Goal: Task Accomplishment & Management: Complete application form

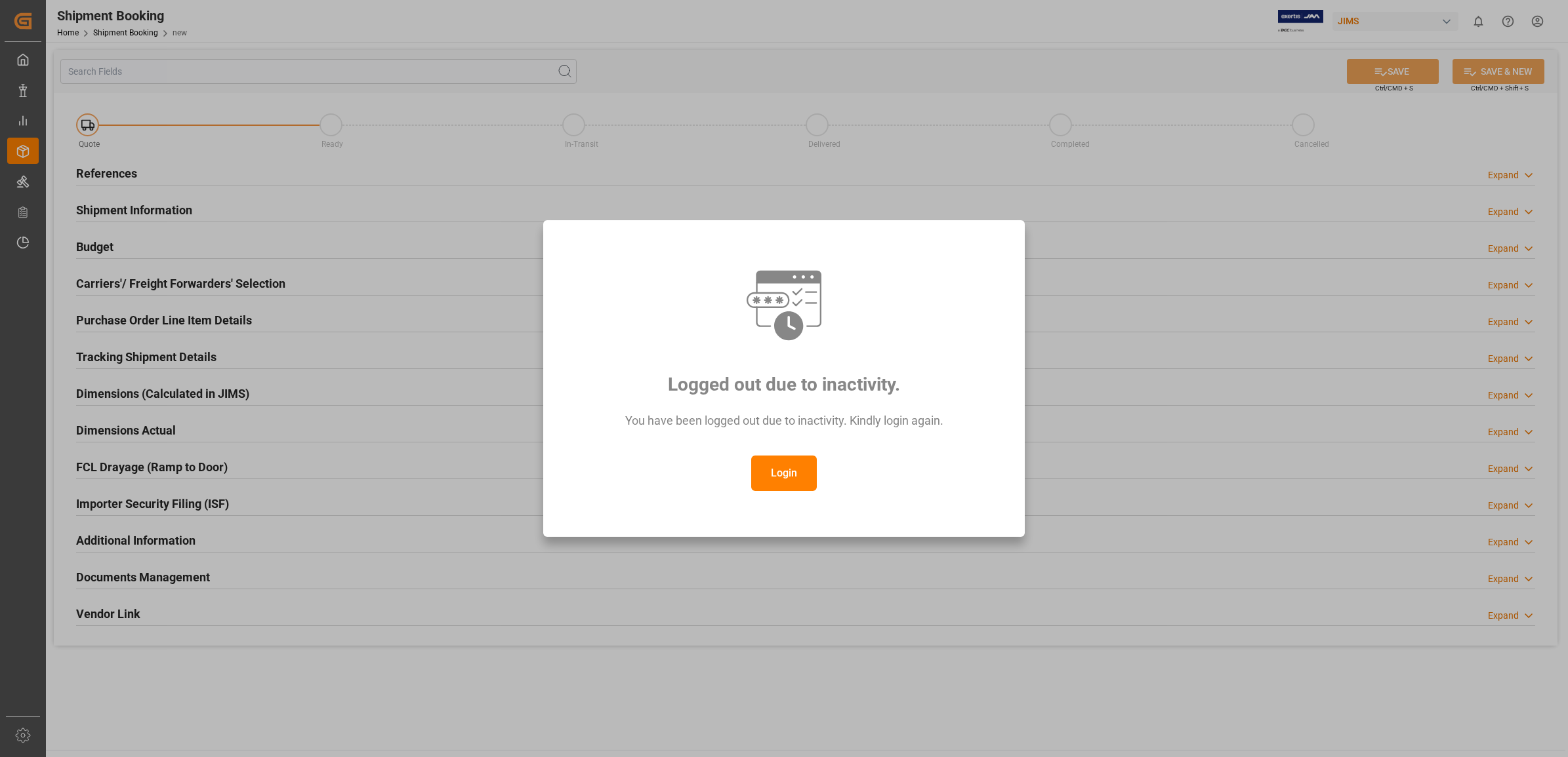
click at [781, 480] on button "Login" at bounding box center [784, 474] width 65 height 36
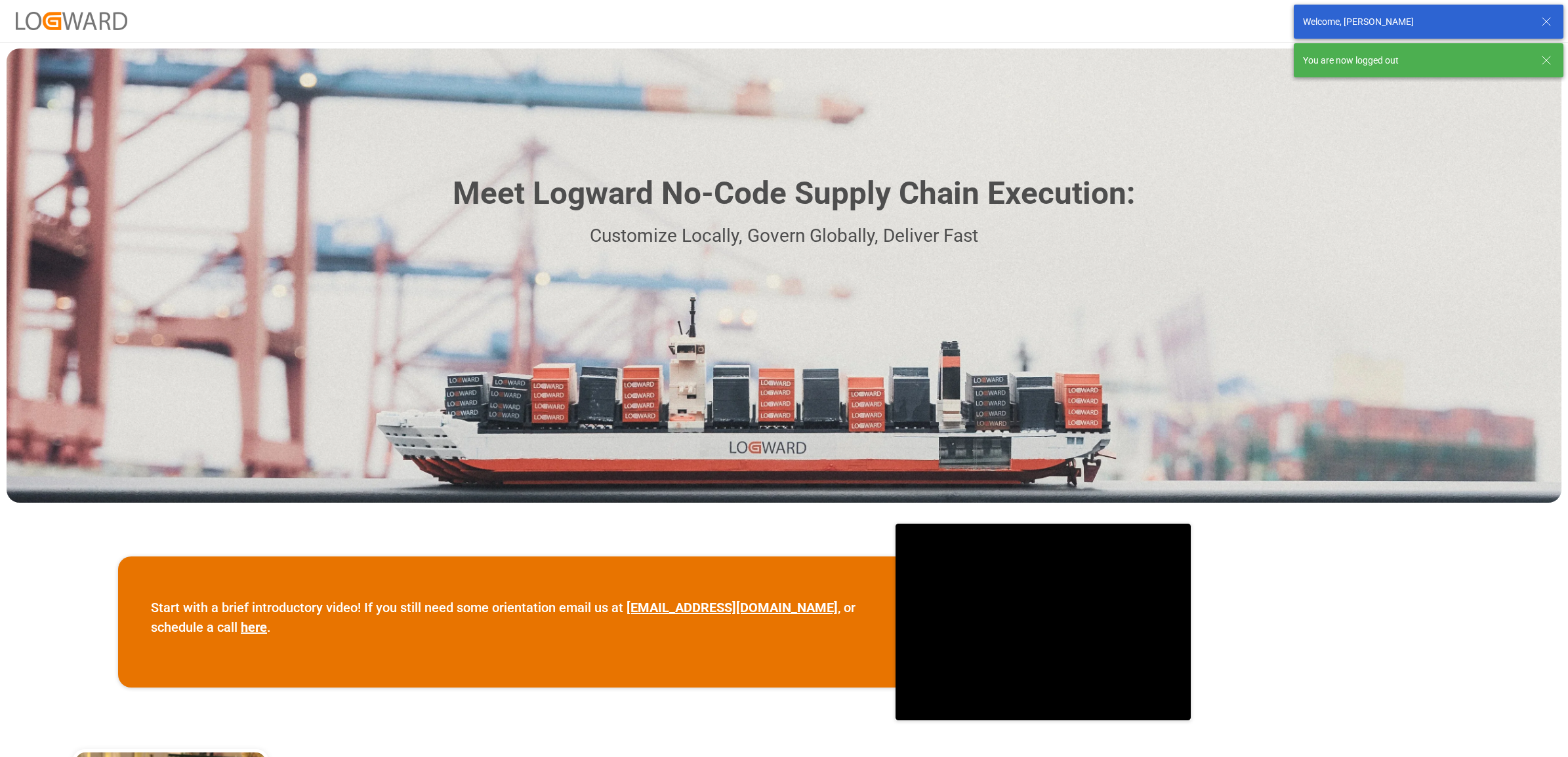
click at [1337, 15] on div "Welcome, Jennifer Shi" at bounding box center [1415, 22] width 226 height 14
click at [1352, 54] on div "You are now logged out" at bounding box center [1415, 61] width 226 height 14
drag, startPoint x: 588, startPoint y: 375, endPoint x: 608, endPoint y: 364, distance: 22.8
click at [591, 376] on div "Meet Logward No-Code Supply Chain Execution: Customize Locally, Govern Globally…" at bounding box center [784, 276] width 1555 height 454
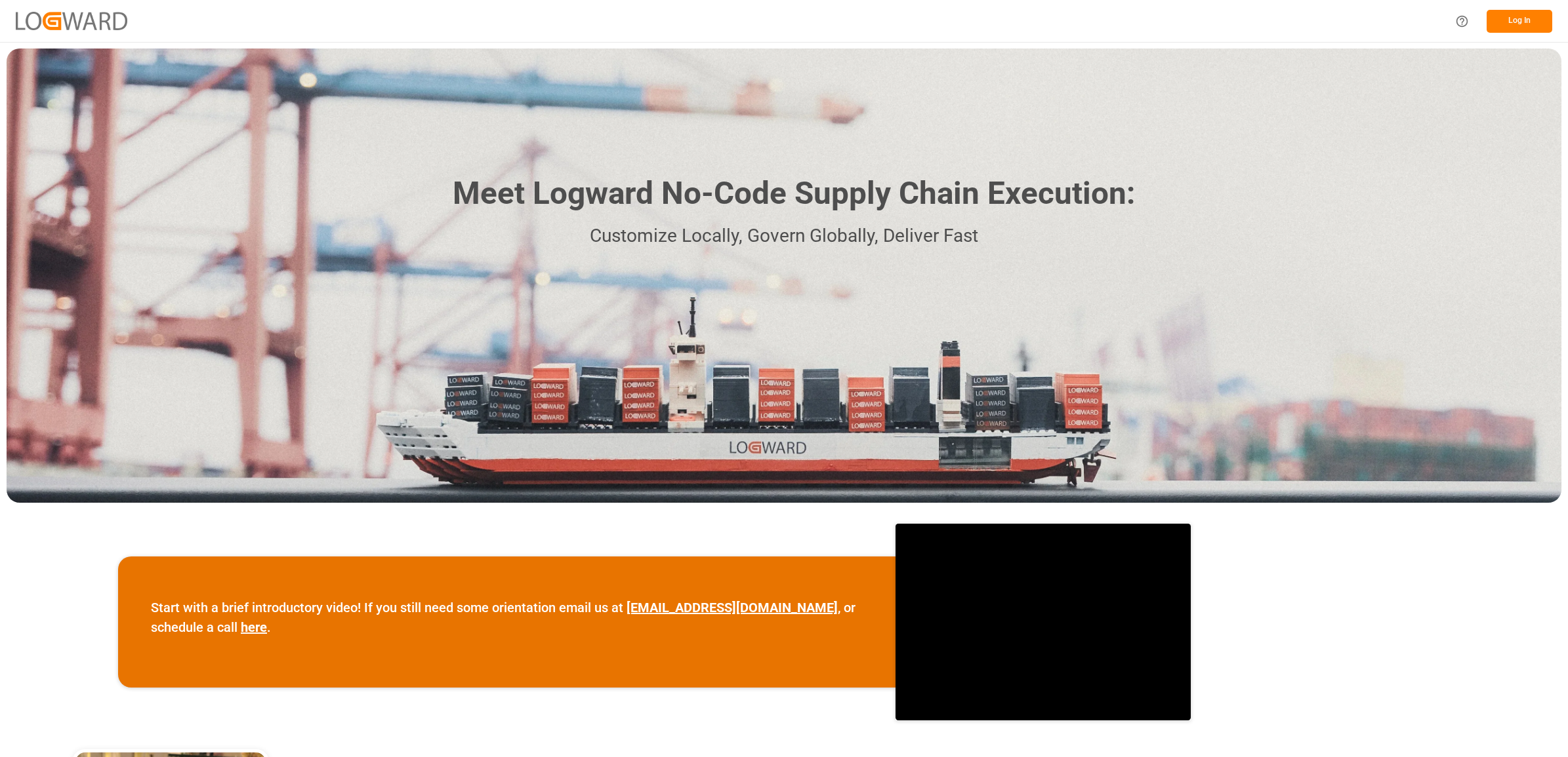
click at [1516, 22] on button "Log In" at bounding box center [1519, 21] width 65 height 23
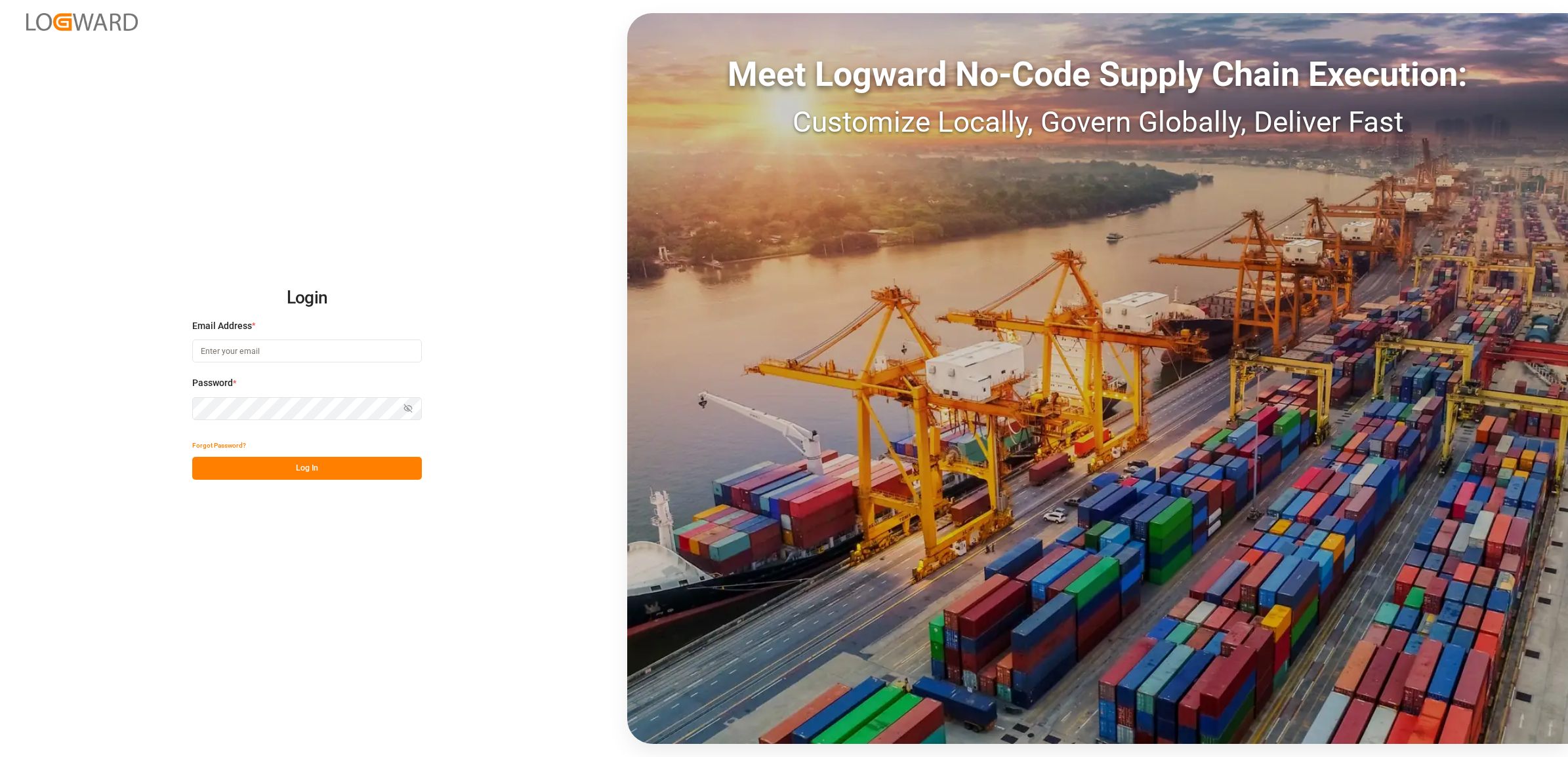
click at [321, 343] on input at bounding box center [306, 351] width 229 height 23
type input "jennifer.shi@jamindustries.com"
click at [321, 471] on button "Log In" at bounding box center [306, 468] width 229 height 23
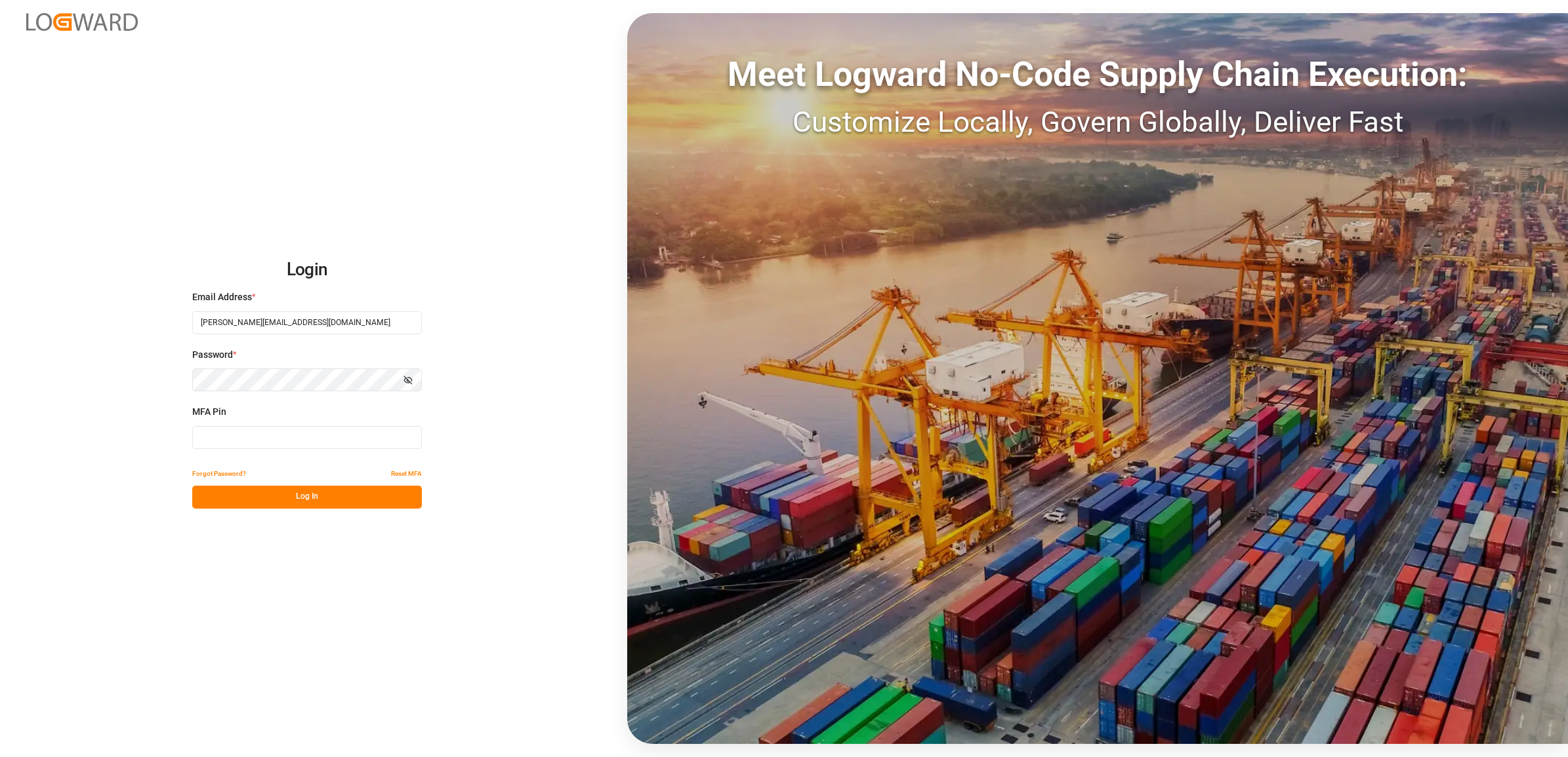
click at [276, 434] on input at bounding box center [306, 438] width 229 height 23
type input "248516"
click at [317, 490] on button "Log In" at bounding box center [306, 497] width 229 height 23
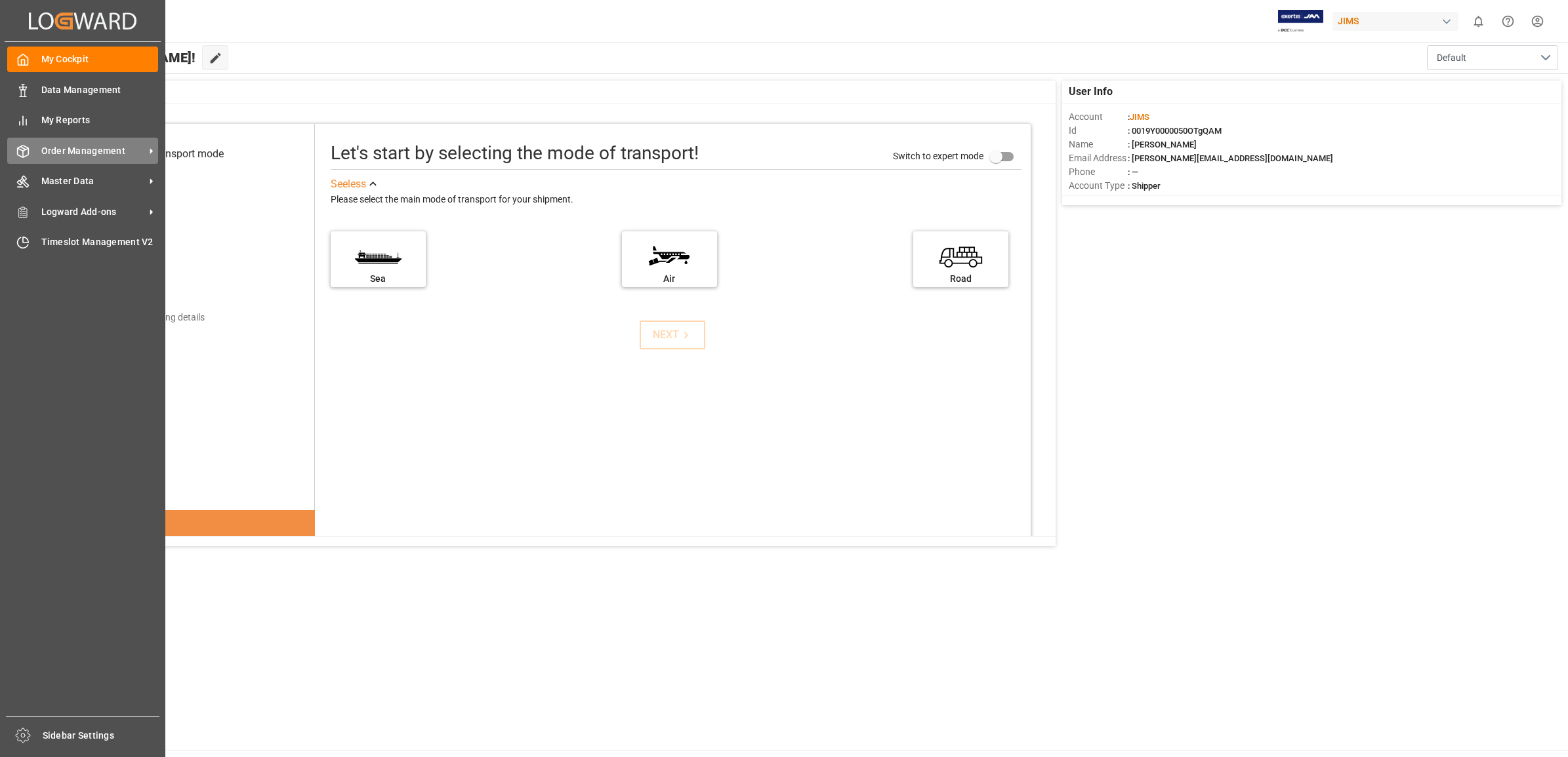
click at [97, 148] on span "Order Management" at bounding box center [92, 151] width 104 height 14
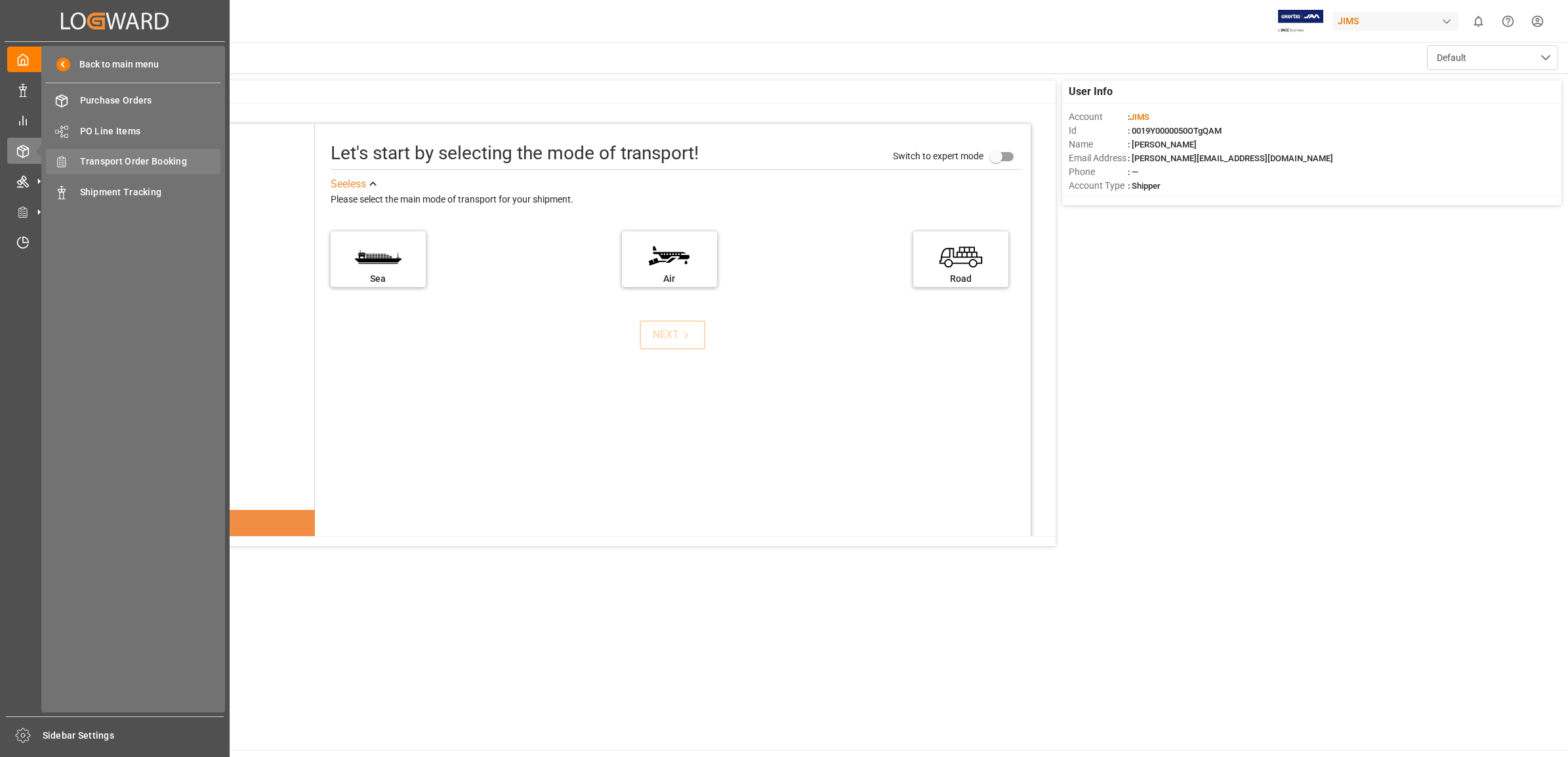
click at [140, 160] on span "Transport Order Booking" at bounding box center [151, 161] width 141 height 14
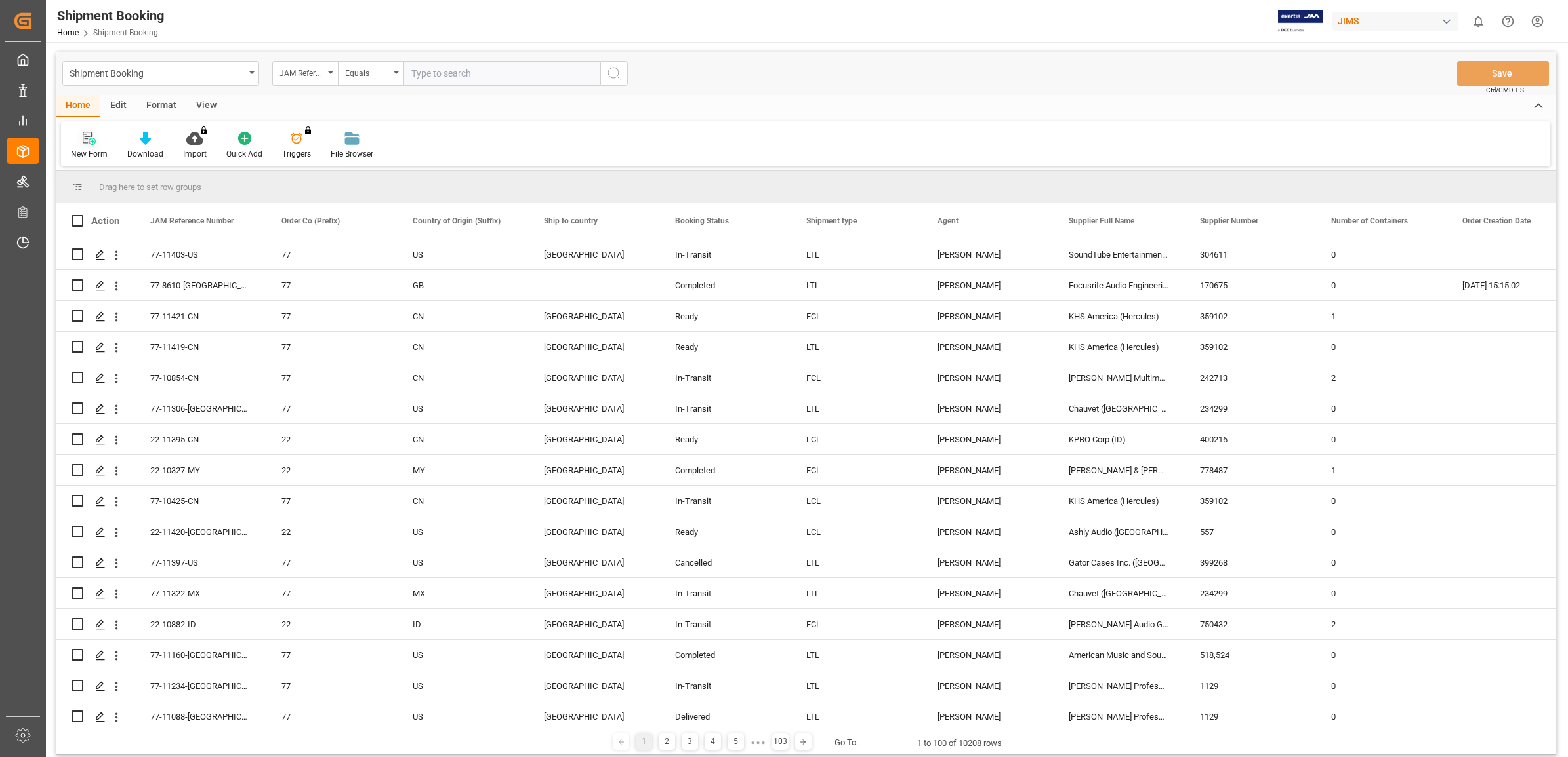
click at [84, 148] on div "New Form" at bounding box center [89, 154] width 37 height 12
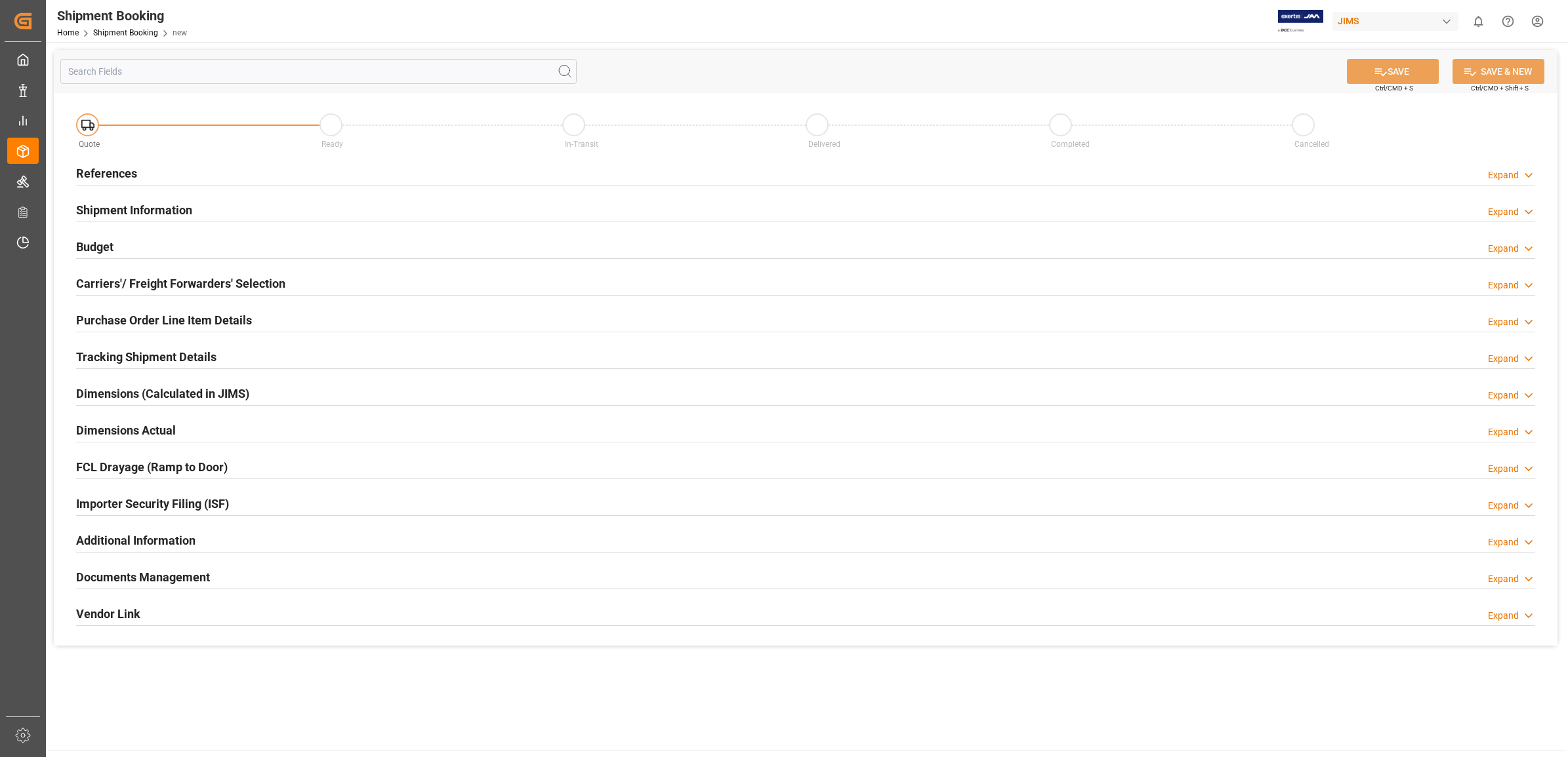
click at [115, 168] on h2 "References" at bounding box center [106, 174] width 61 height 17
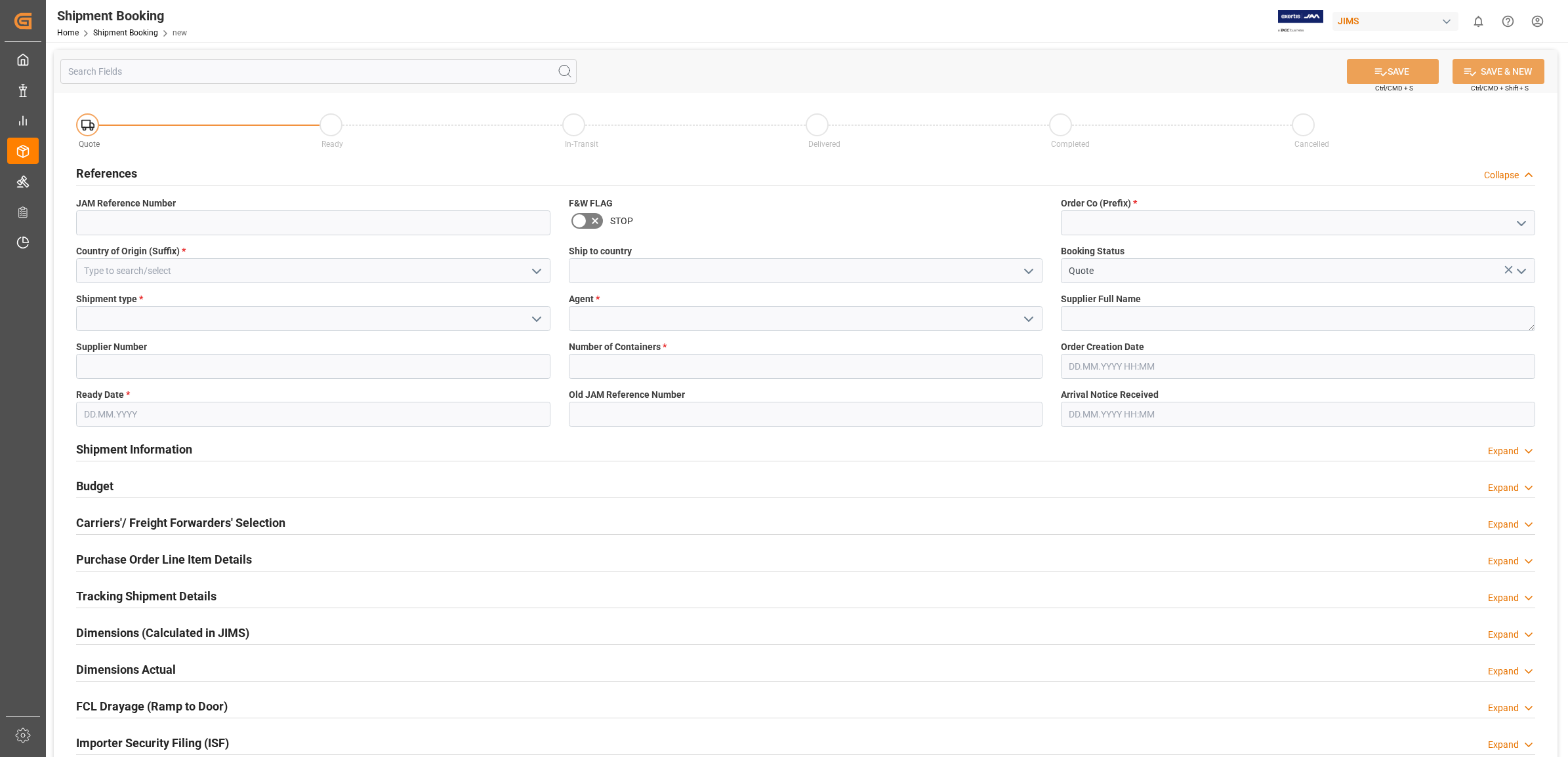
click at [1025, 270] on polyline "open menu" at bounding box center [1028, 271] width 8 height 4
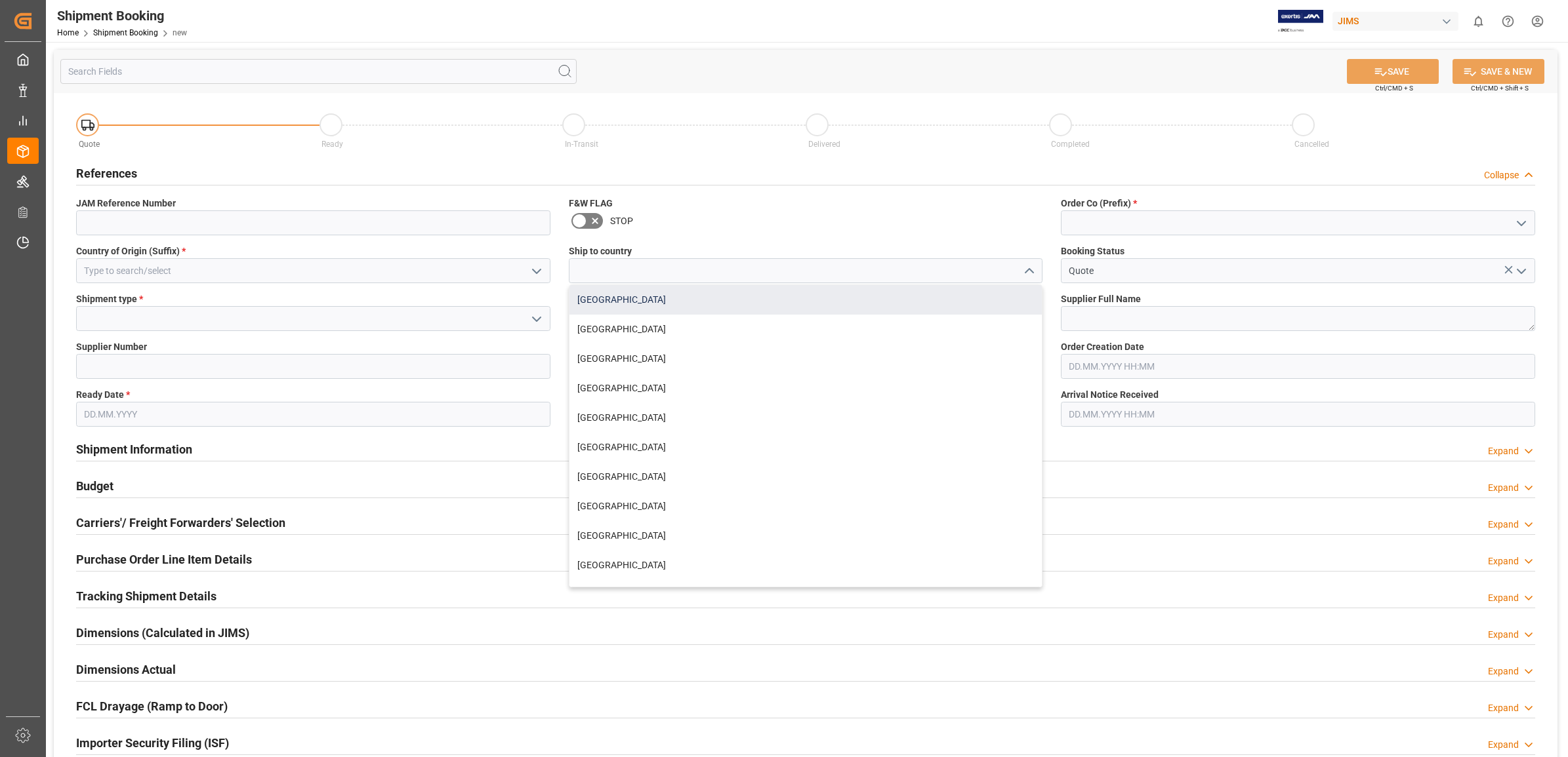
click at [639, 303] on div "[GEOGRAPHIC_DATA]" at bounding box center [806, 300] width 473 height 30
type input "[GEOGRAPHIC_DATA]"
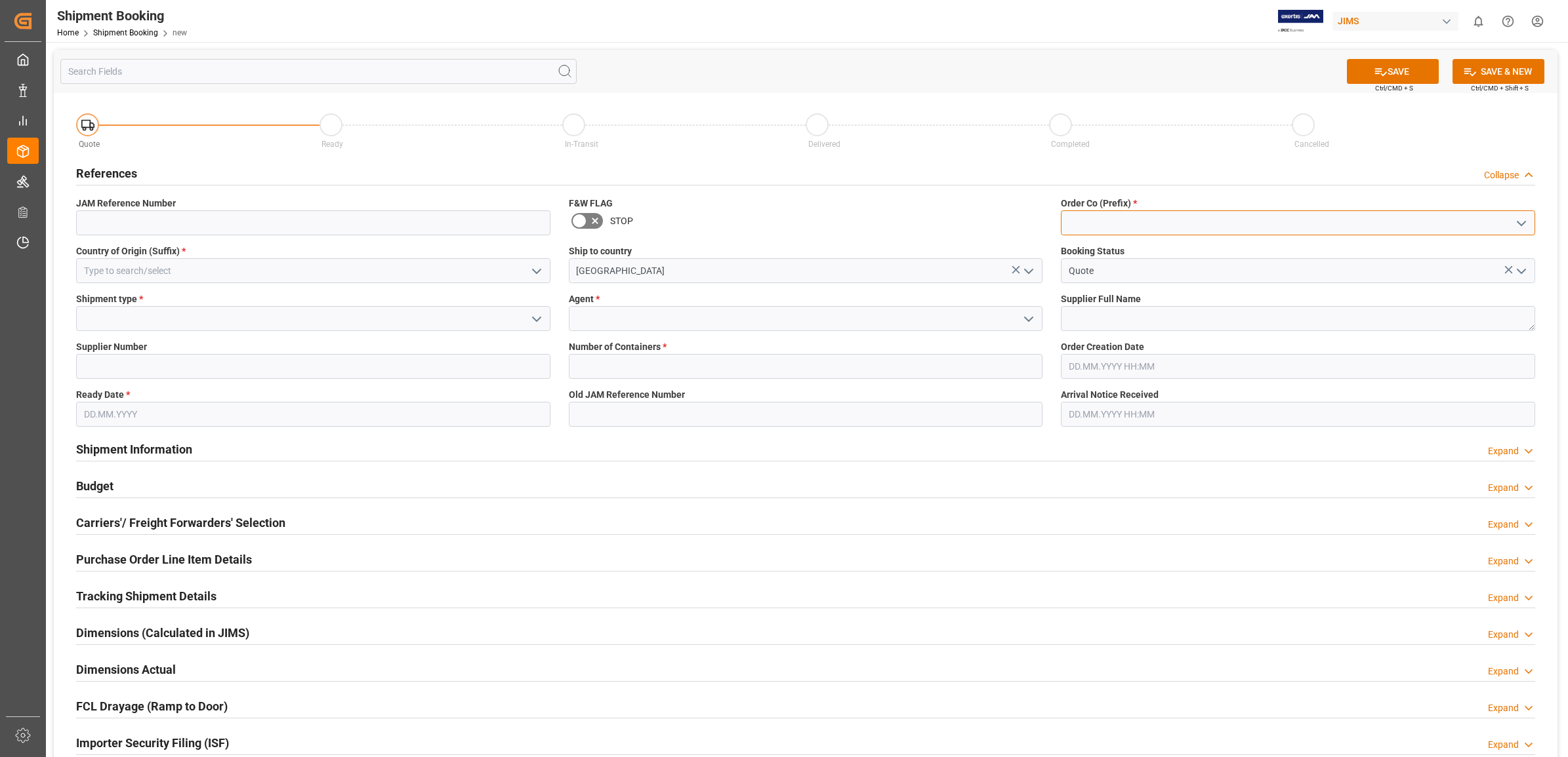
click at [1509, 223] on input at bounding box center [1298, 222] width 475 height 25
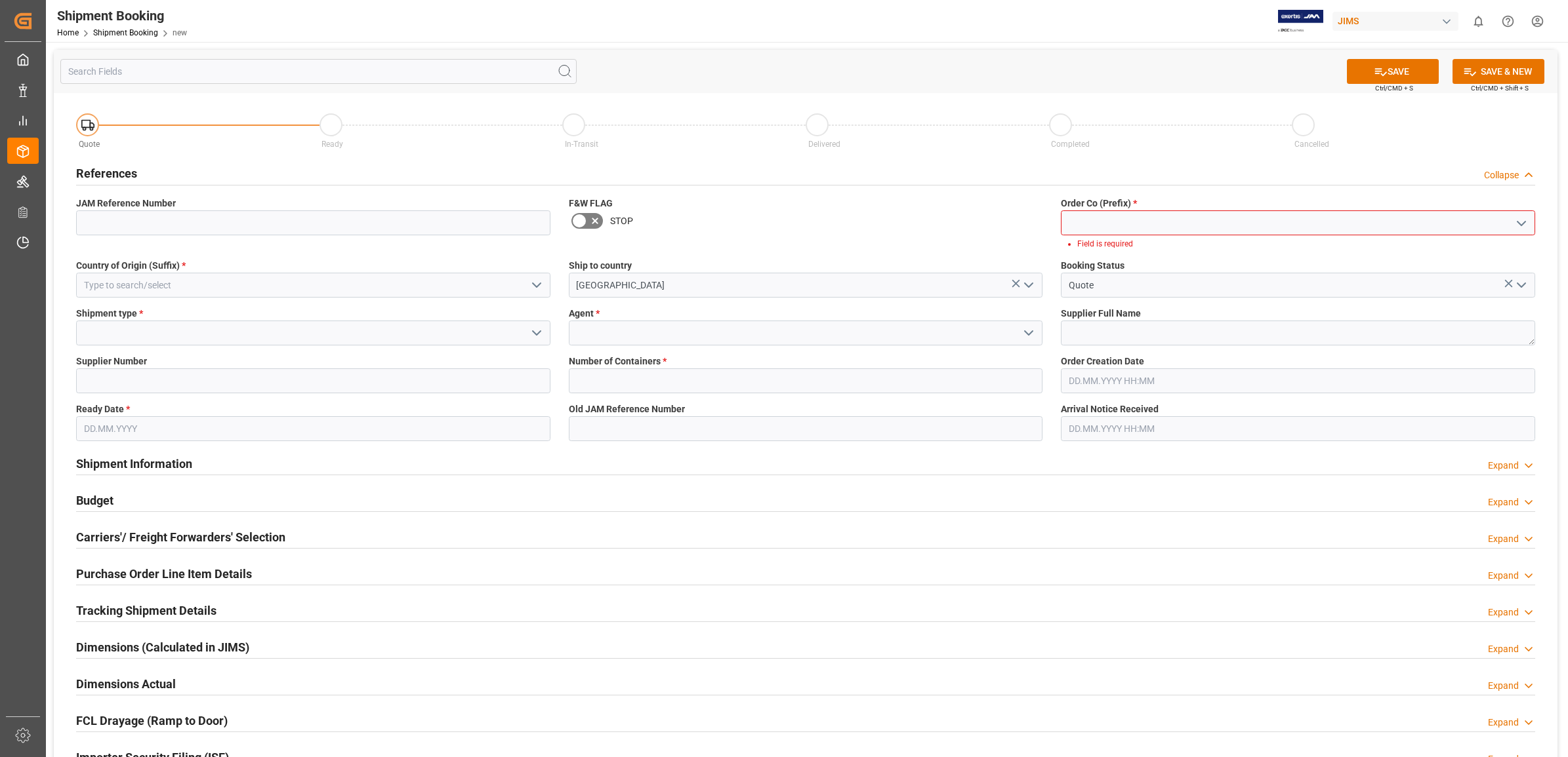
click at [1520, 218] on icon "open menu" at bounding box center [1521, 223] width 16 height 16
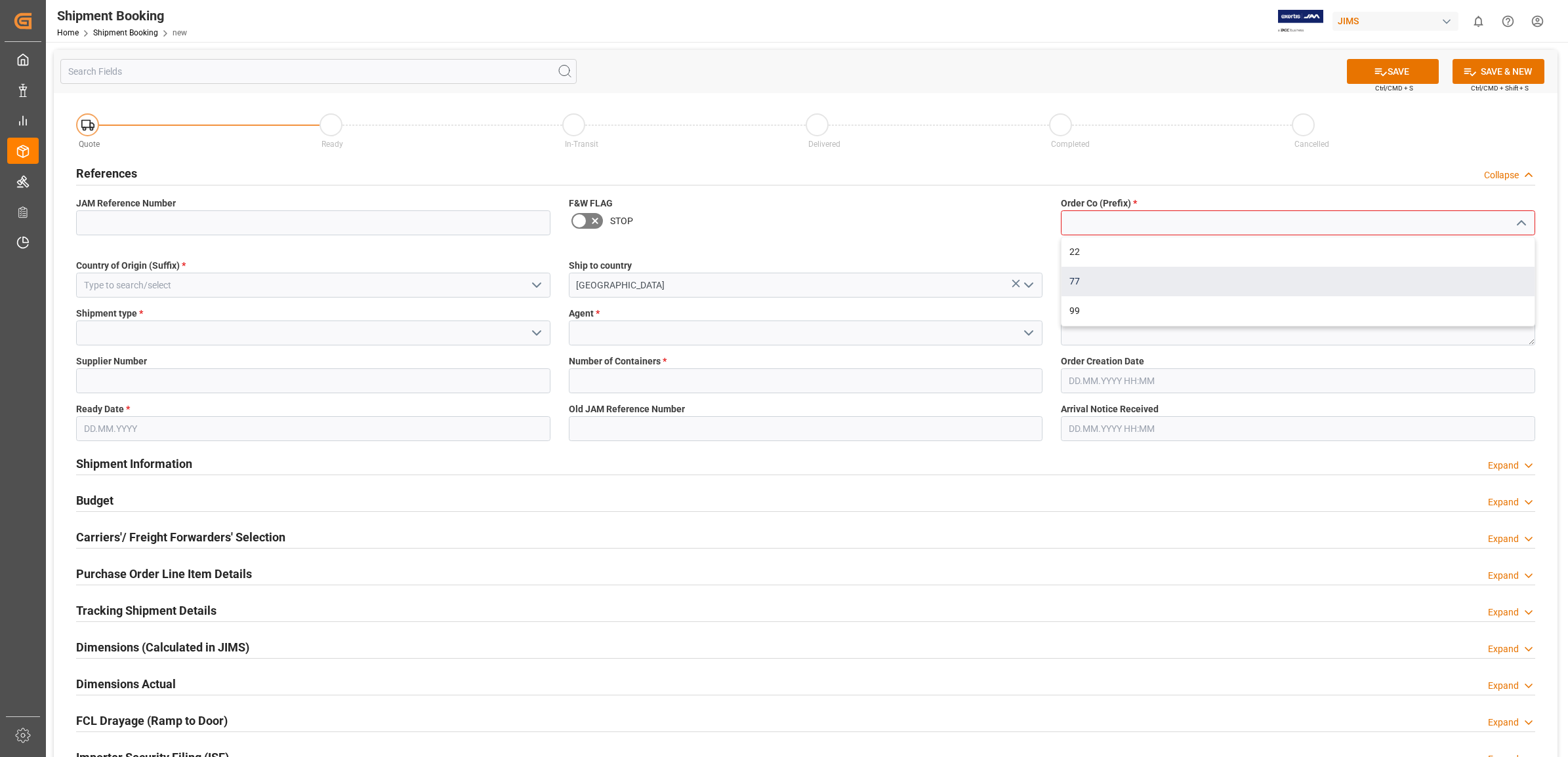
click at [1137, 277] on div "77" at bounding box center [1298, 282] width 473 height 30
type input "77"
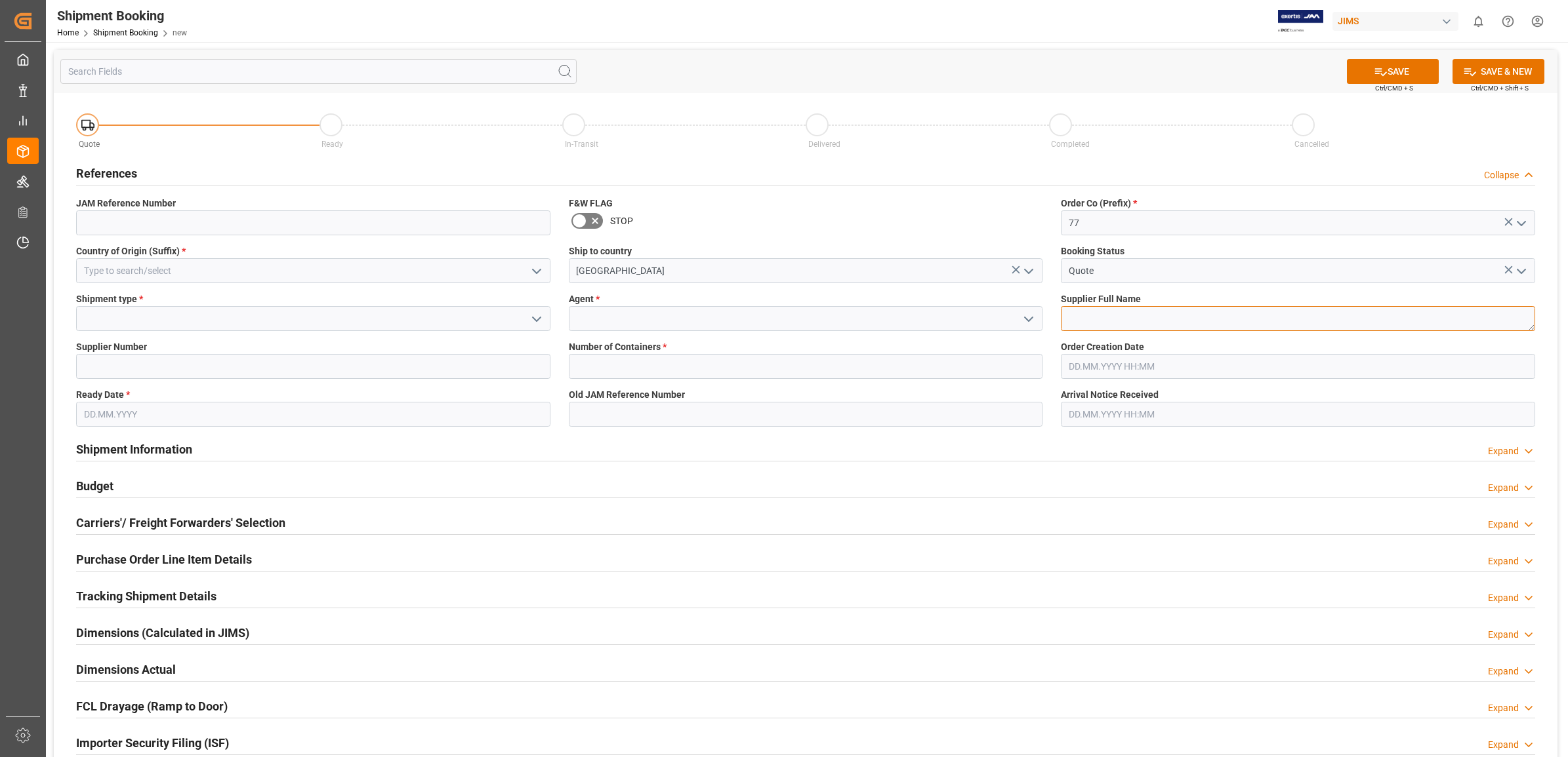
drag, startPoint x: 1089, startPoint y: 319, endPoint x: 1109, endPoint y: 313, distance: 20.9
click at [1096, 319] on textarea at bounding box center [1298, 318] width 475 height 25
type textarea "Korg [GEOGRAPHIC_DATA]"
click at [1024, 313] on icon "open menu" at bounding box center [1029, 319] width 16 height 16
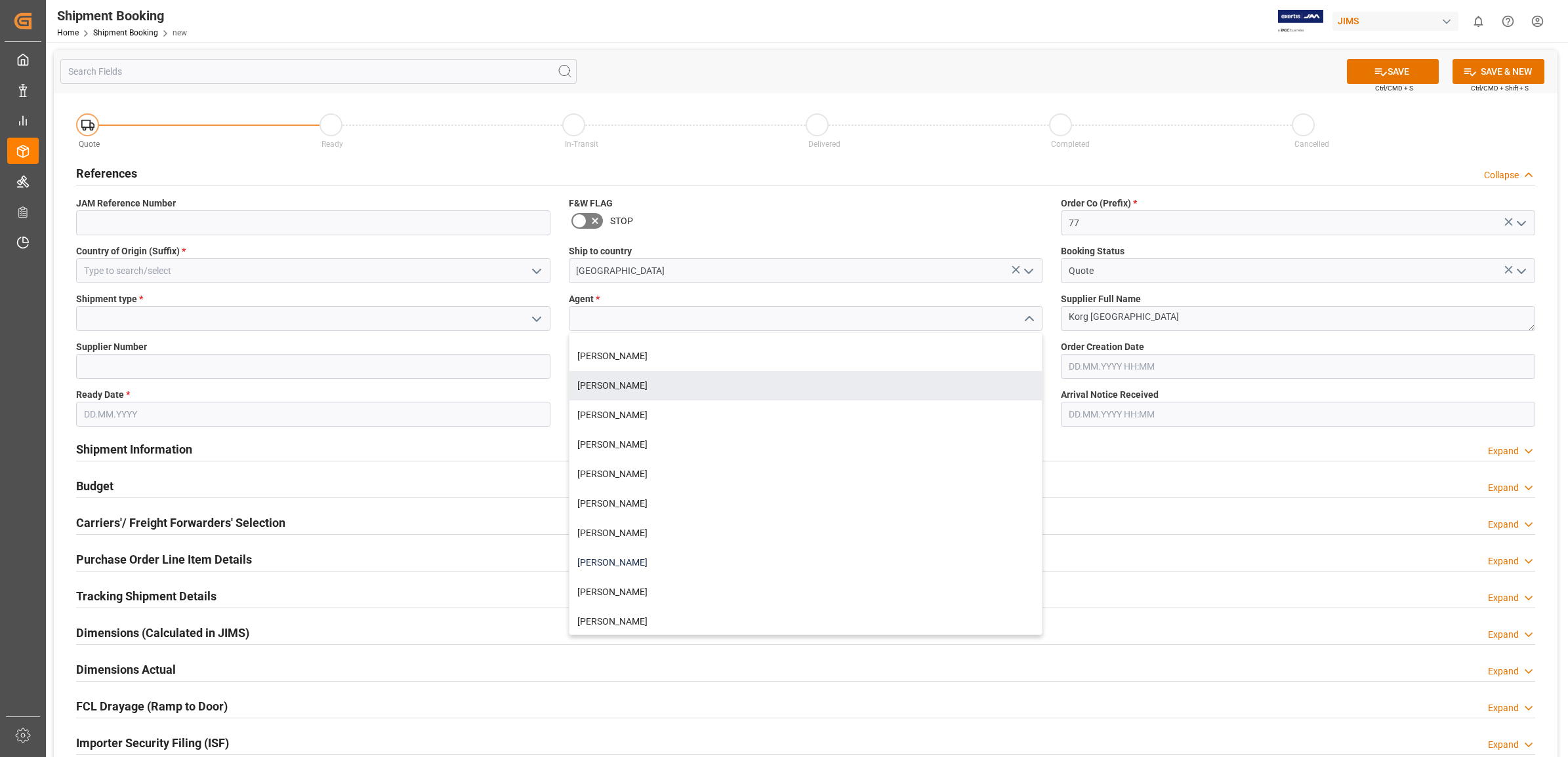
scroll to position [524, 0]
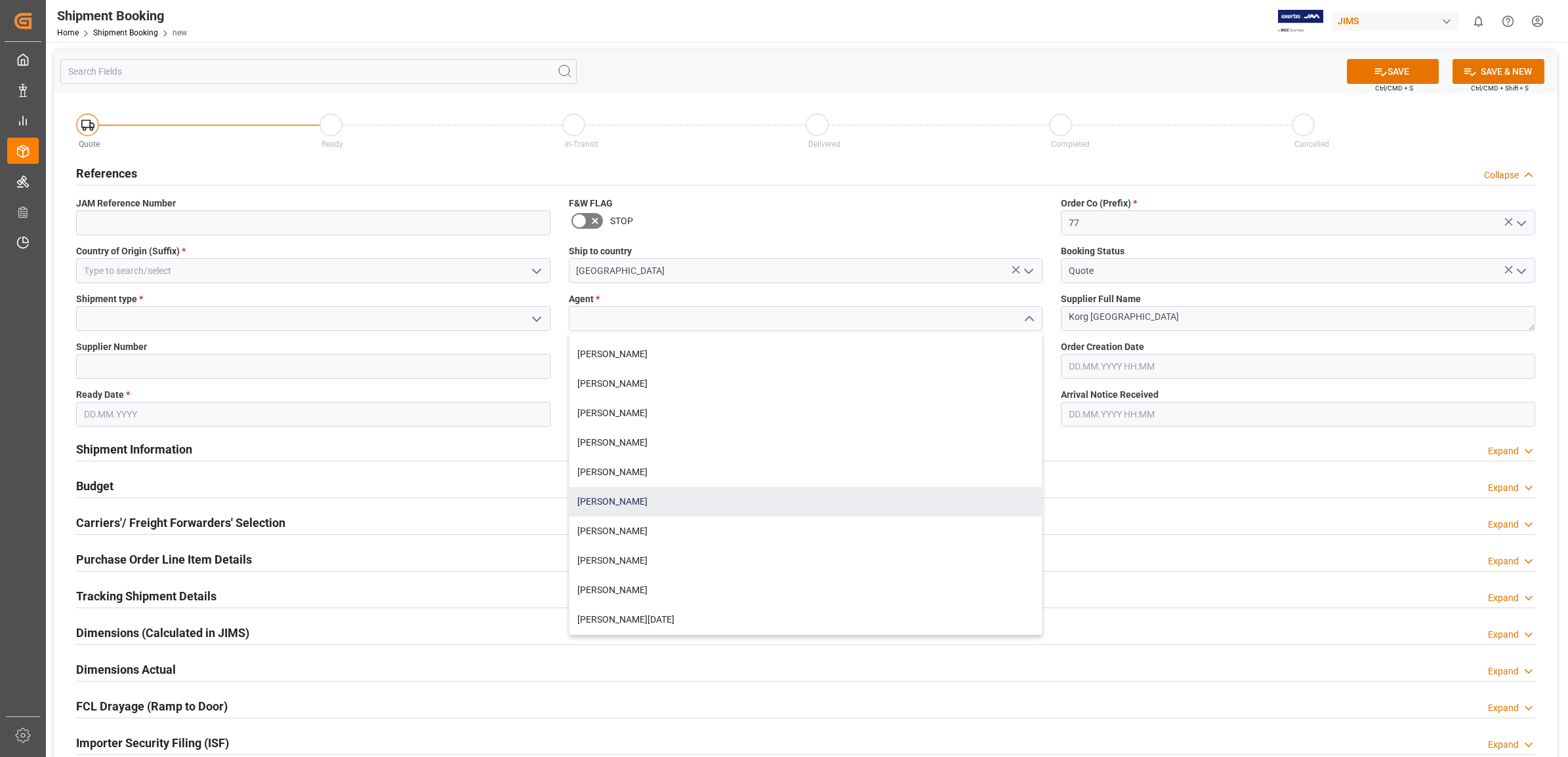
click at [692, 503] on div "[PERSON_NAME]" at bounding box center [806, 502] width 473 height 30
type input "[PERSON_NAME]"
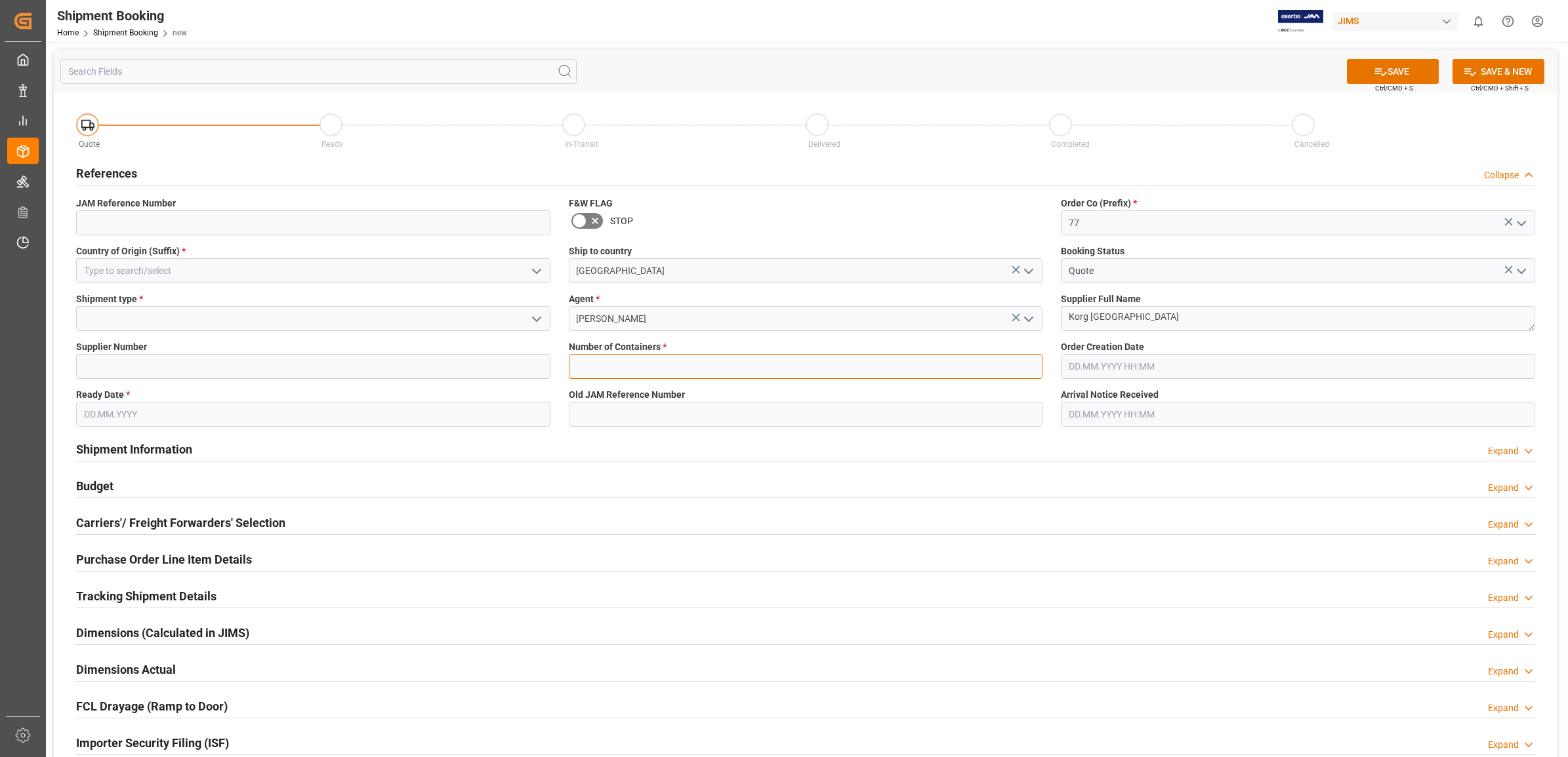
click at [771, 368] on input "text" at bounding box center [806, 366] width 475 height 25
type input "0"
type input "77-11415-US"
type input "US"
type input "477028"
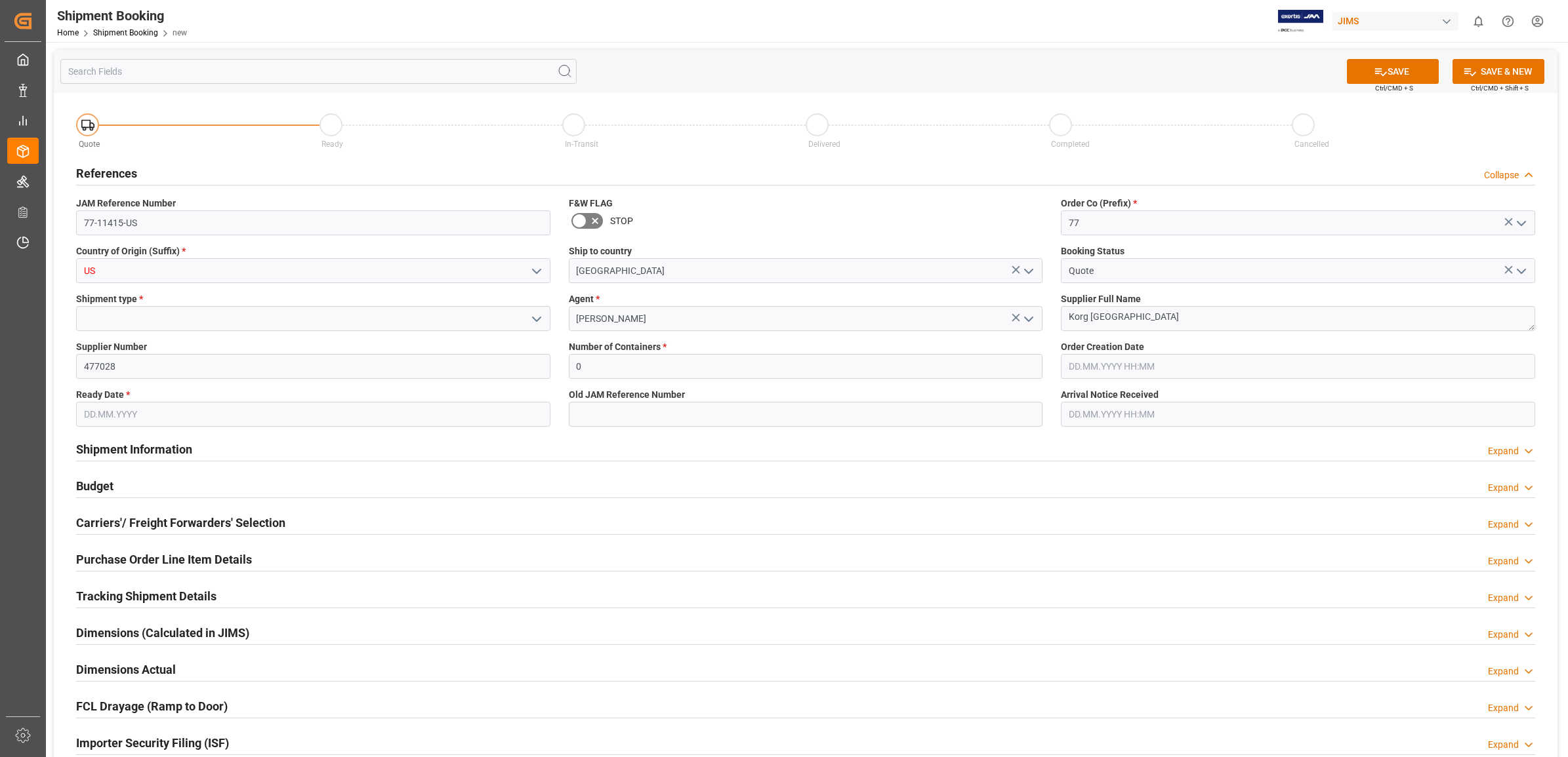
type input "[DATE]"
click at [735, 423] on input at bounding box center [806, 414] width 475 height 25
click at [131, 316] on input at bounding box center [313, 318] width 475 height 25
click at [532, 316] on icon "open menu" at bounding box center [537, 319] width 16 height 16
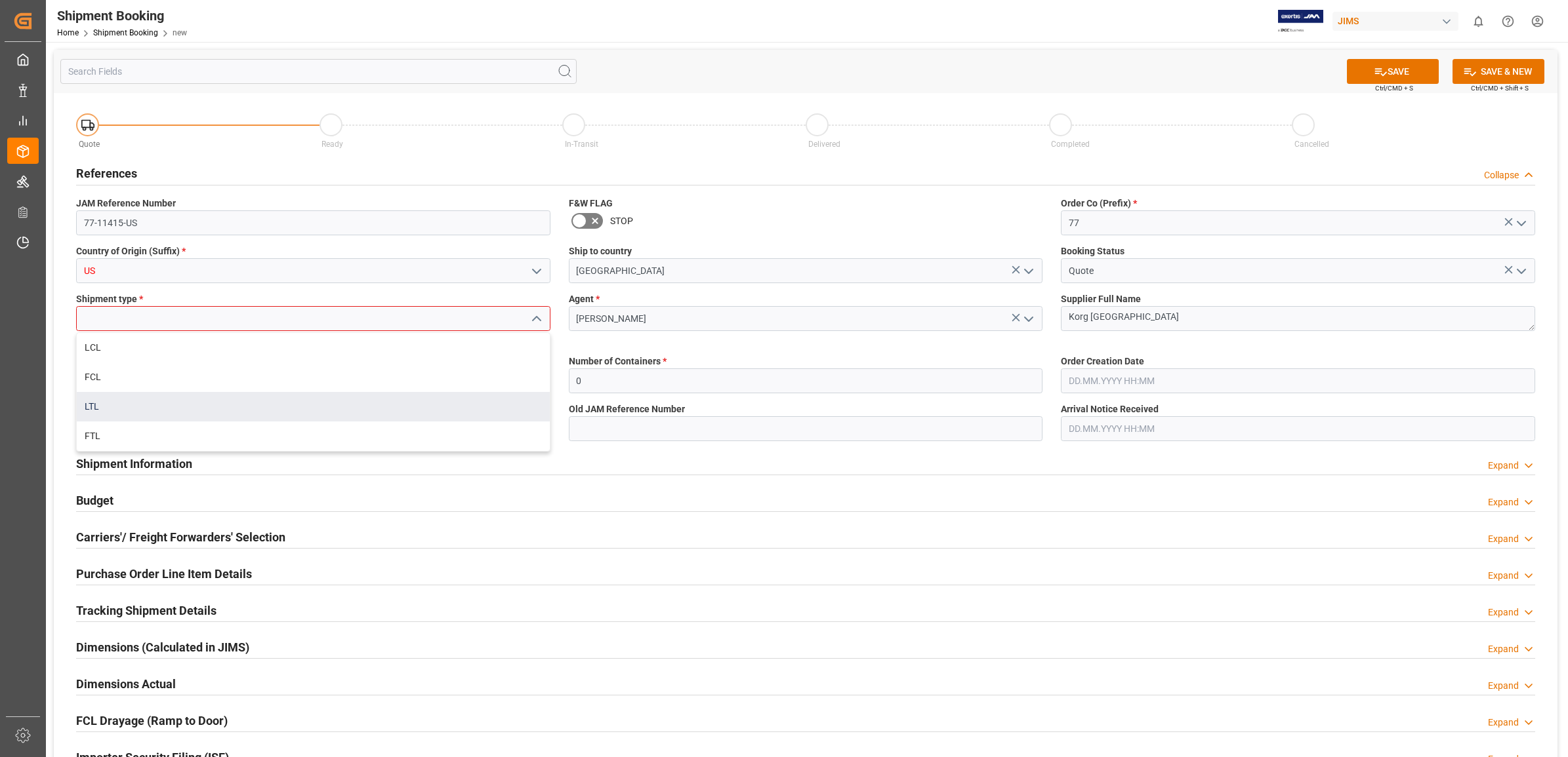
click at [135, 406] on div "LTL" at bounding box center [313, 407] width 473 height 30
type input "LTL"
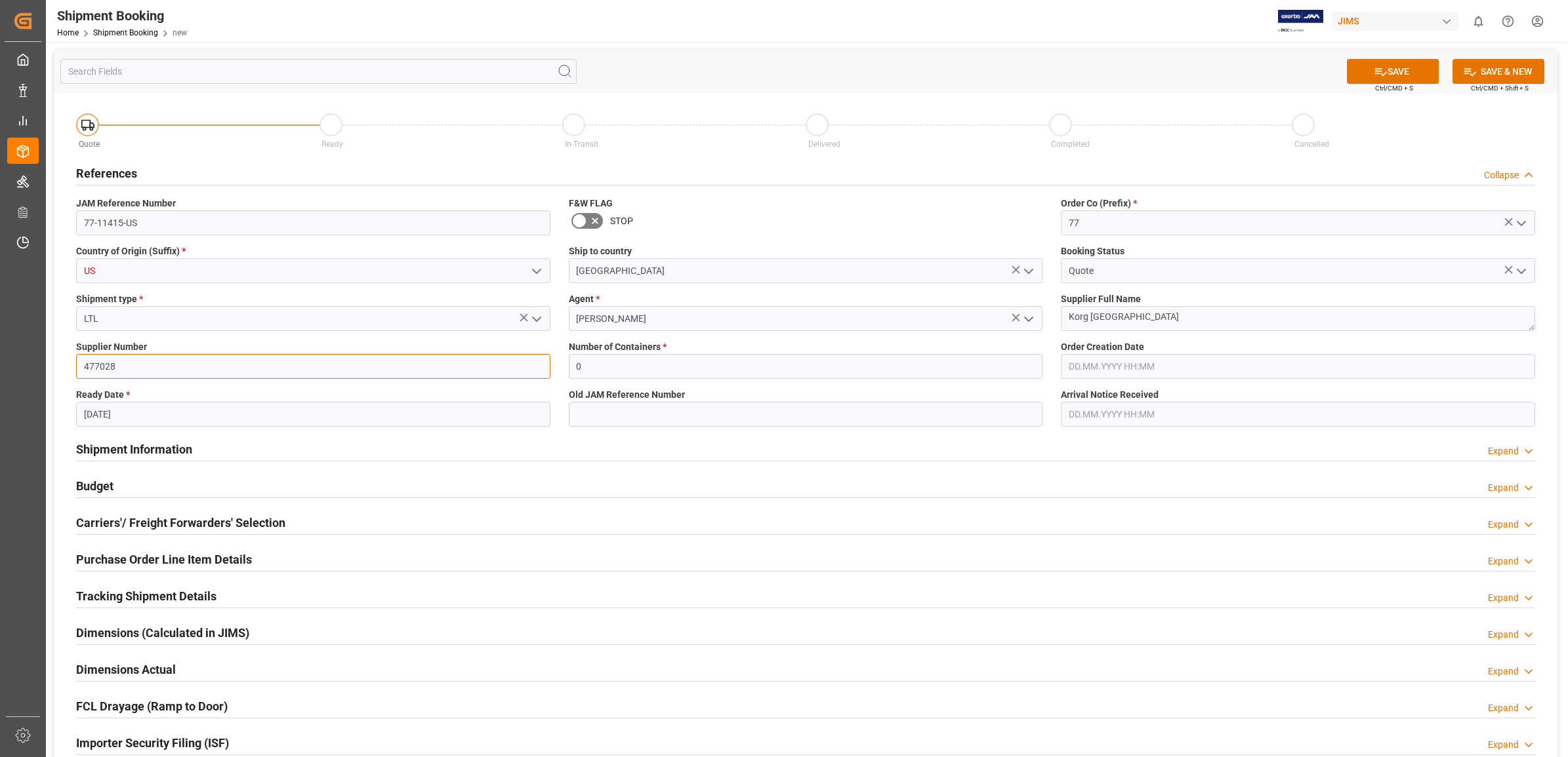
click at [194, 368] on input "477028" at bounding box center [313, 366] width 475 height 25
drag, startPoint x: 194, startPoint y: 368, endPoint x: 83, endPoint y: 365, distance: 111.0
click at [83, 365] on input "477028" at bounding box center [313, 366] width 475 height 25
type input "1203"
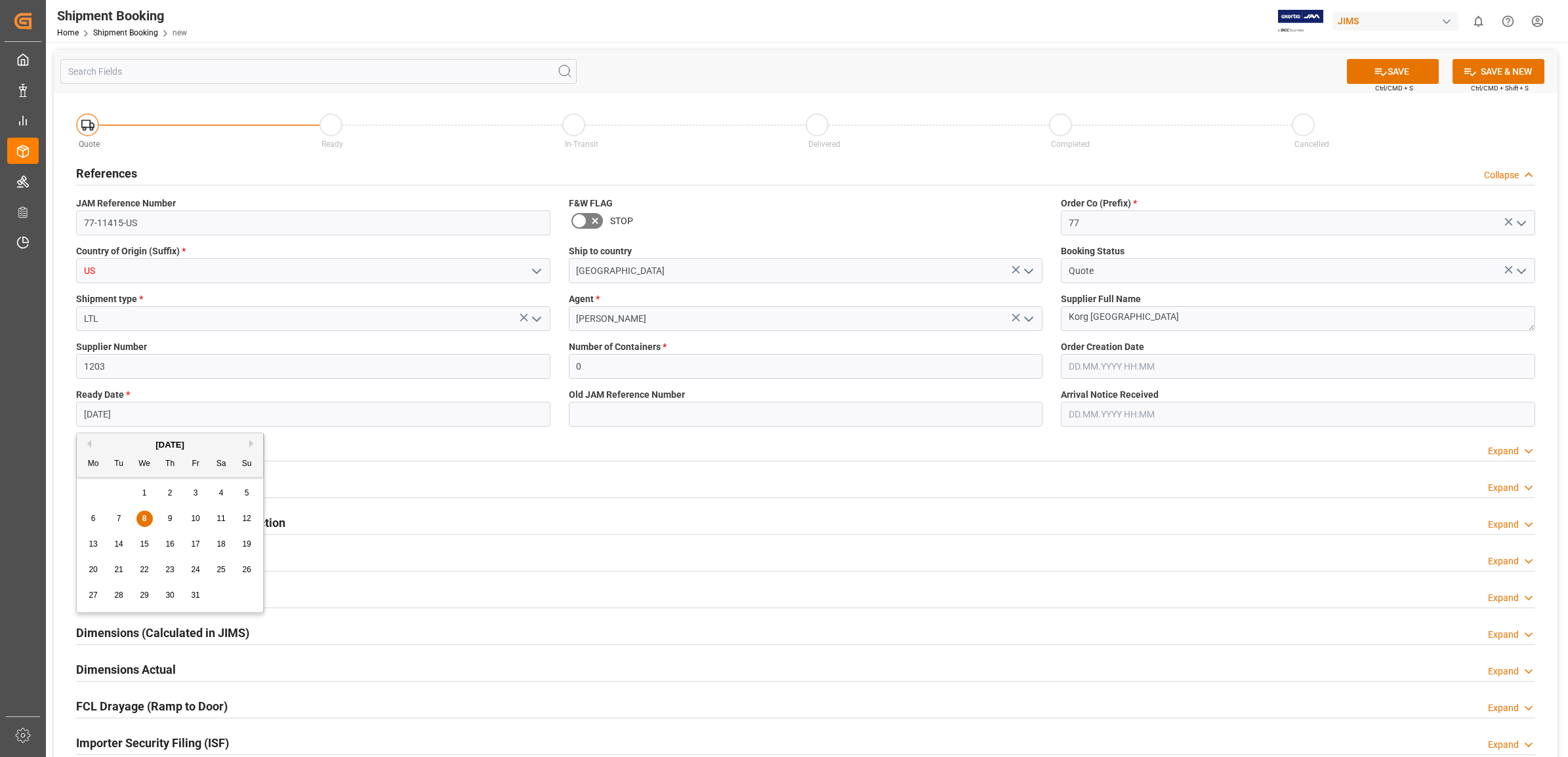
click at [217, 411] on input "[DATE]" at bounding box center [313, 414] width 475 height 25
click at [522, 471] on div "Budget Expand" at bounding box center [805, 487] width 1477 height 37
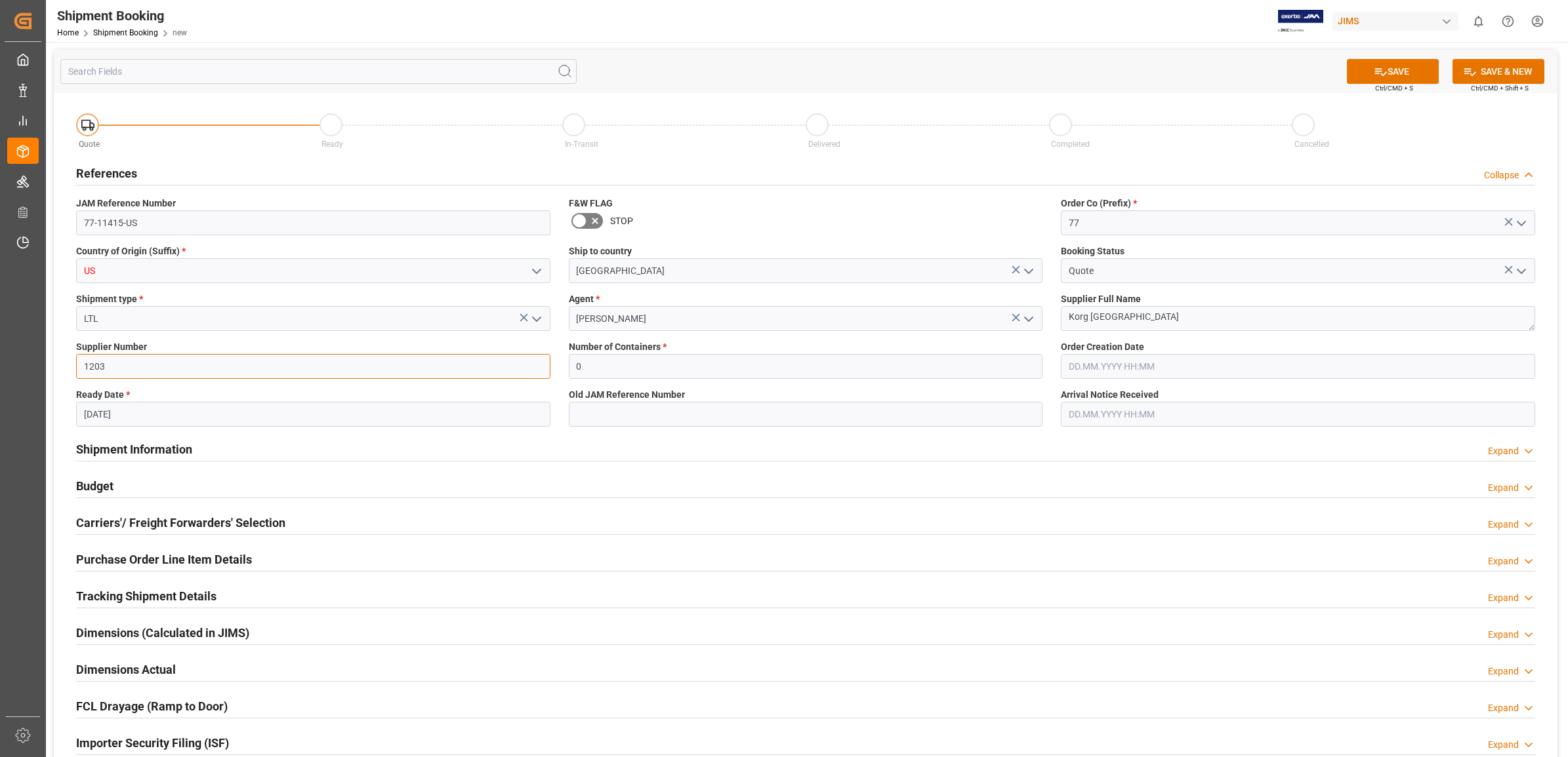
click at [284, 367] on input "1203" at bounding box center [313, 366] width 475 height 25
click at [1394, 65] on button "SAVE" at bounding box center [1392, 72] width 92 height 25
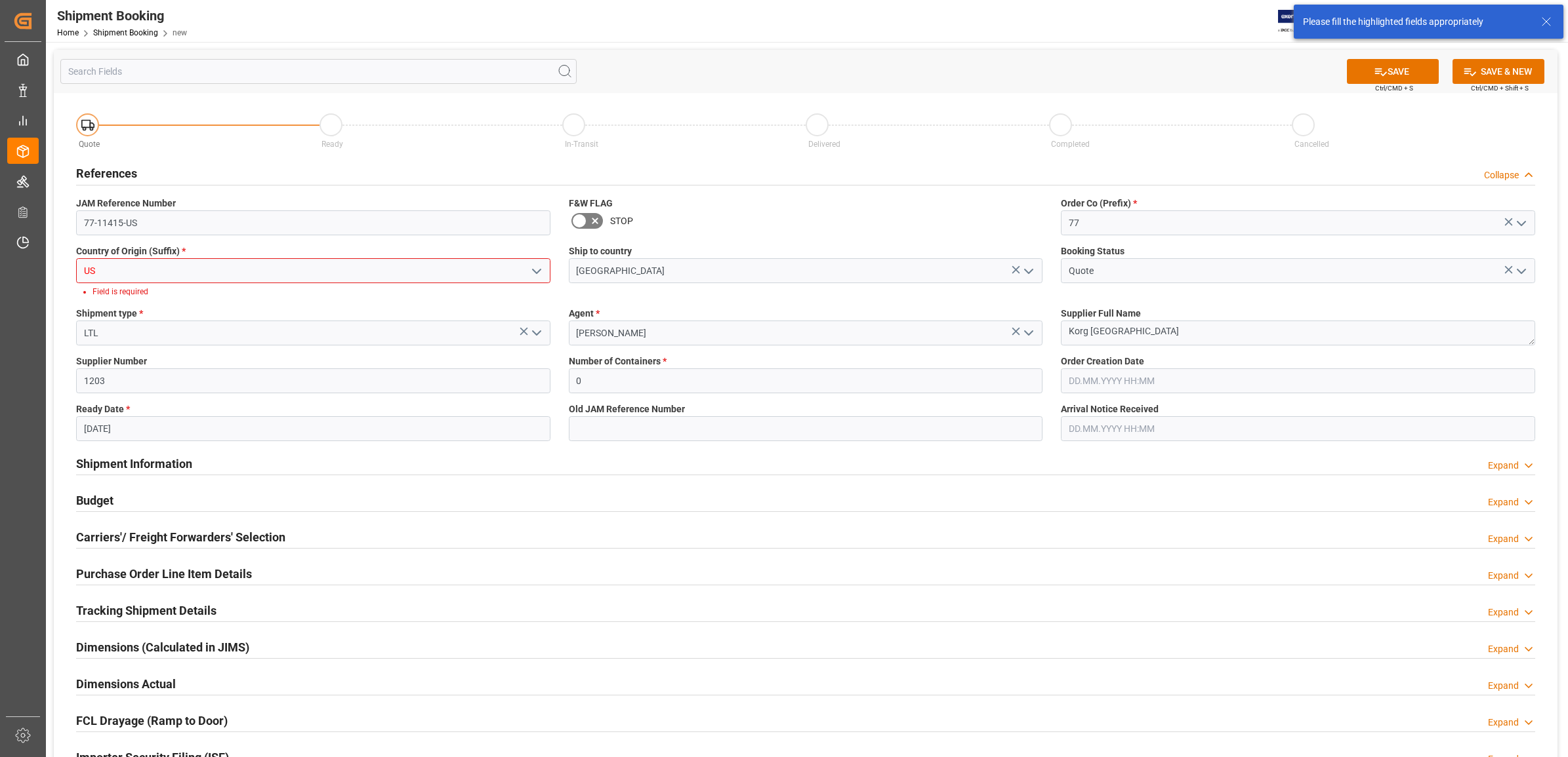
click at [532, 272] on icon "open menu" at bounding box center [537, 271] width 16 height 16
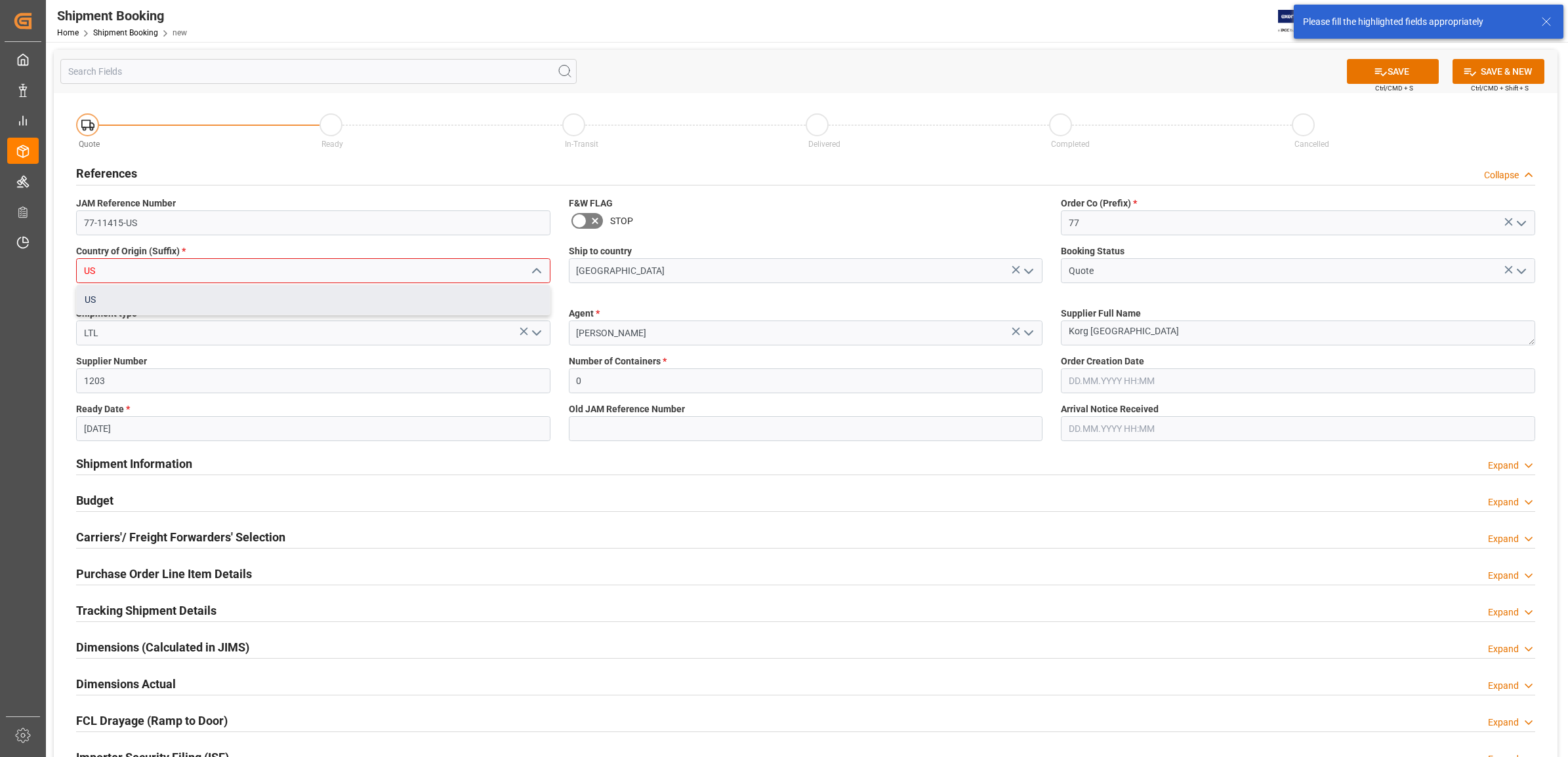
click at [195, 293] on div "US" at bounding box center [313, 300] width 473 height 30
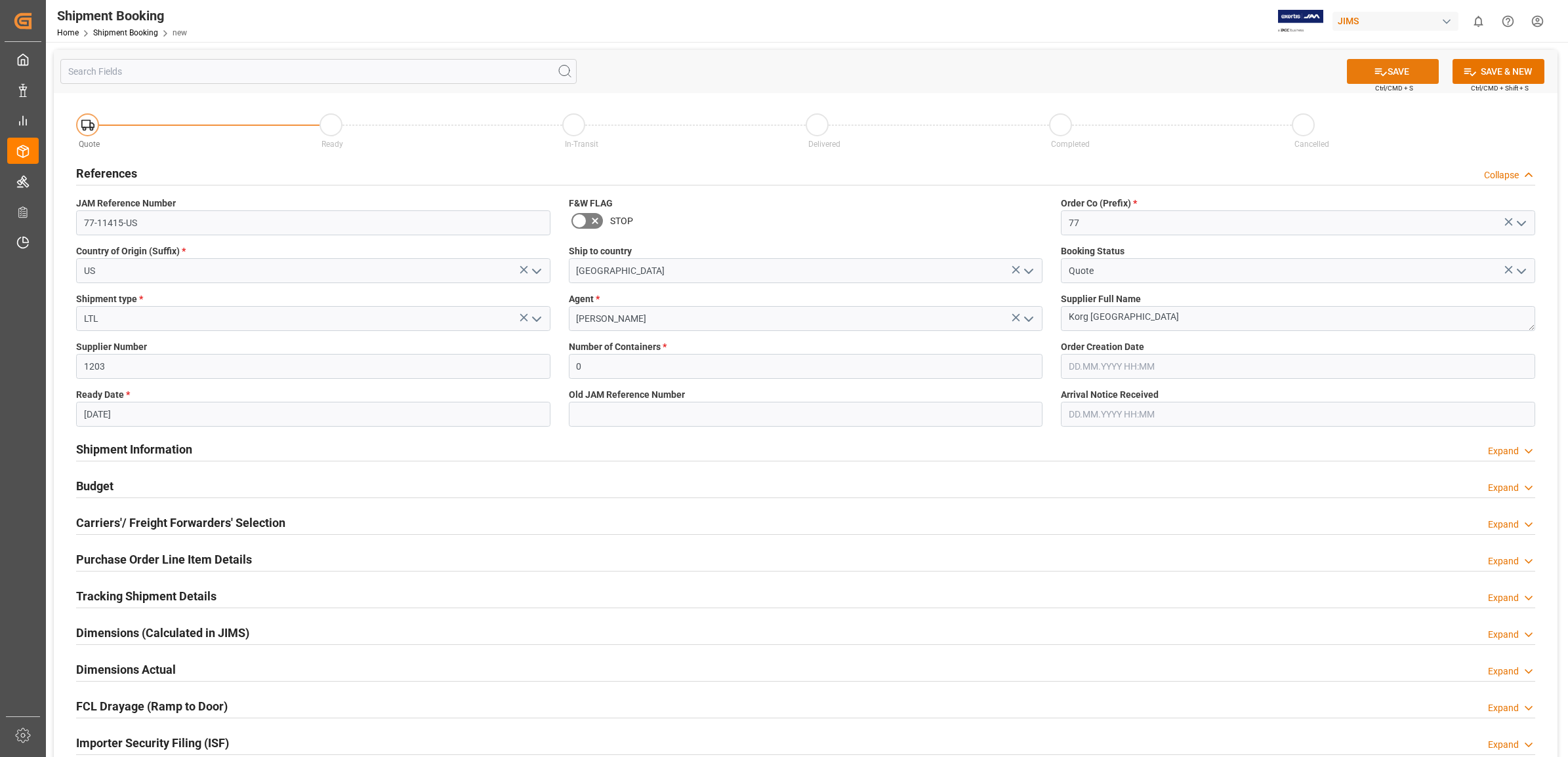
click at [1401, 70] on button "SAVE" at bounding box center [1392, 72] width 92 height 25
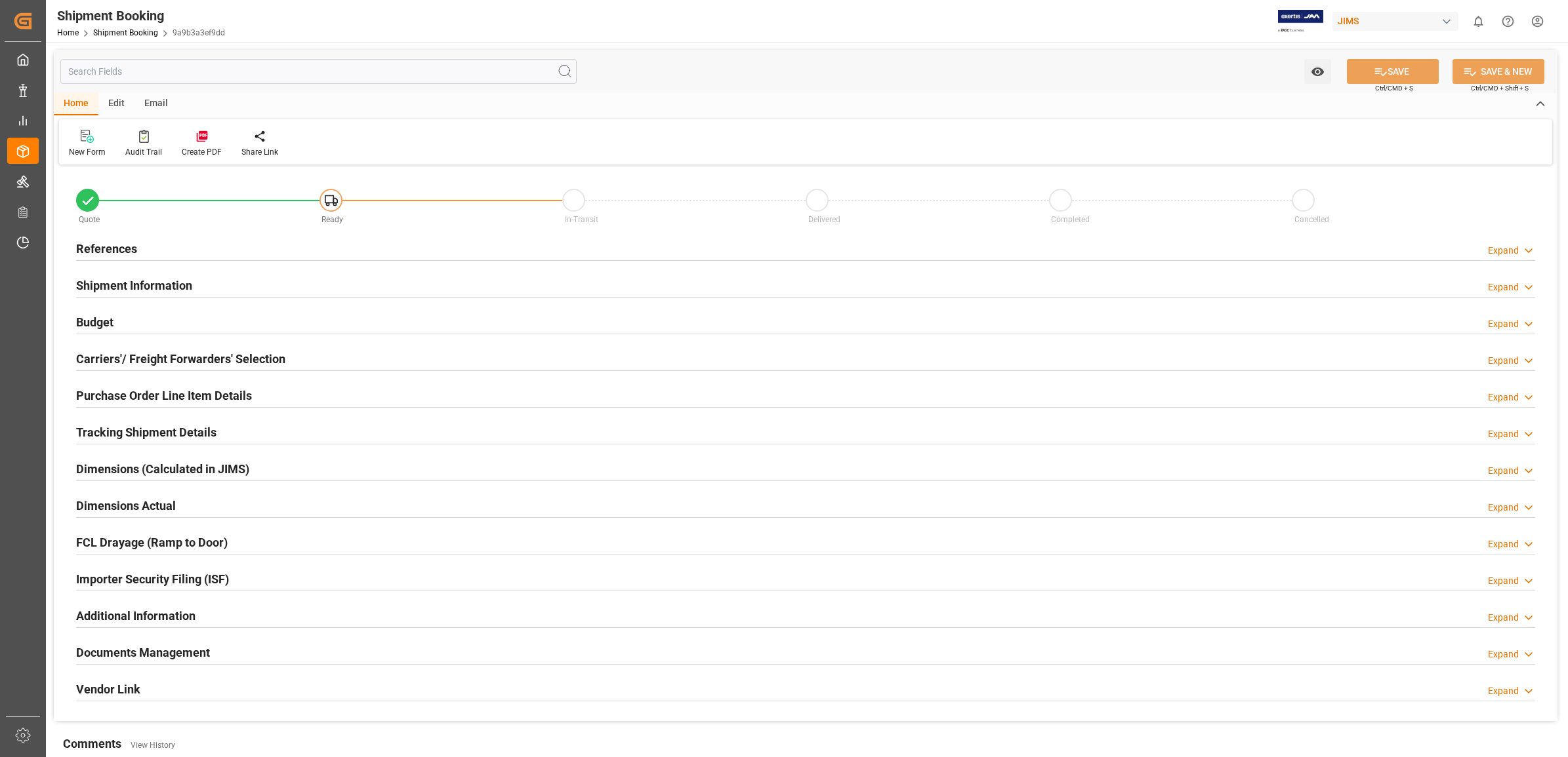
type input "0"
type input "[DATE]"
click at [102, 244] on h2 "References" at bounding box center [106, 249] width 61 height 17
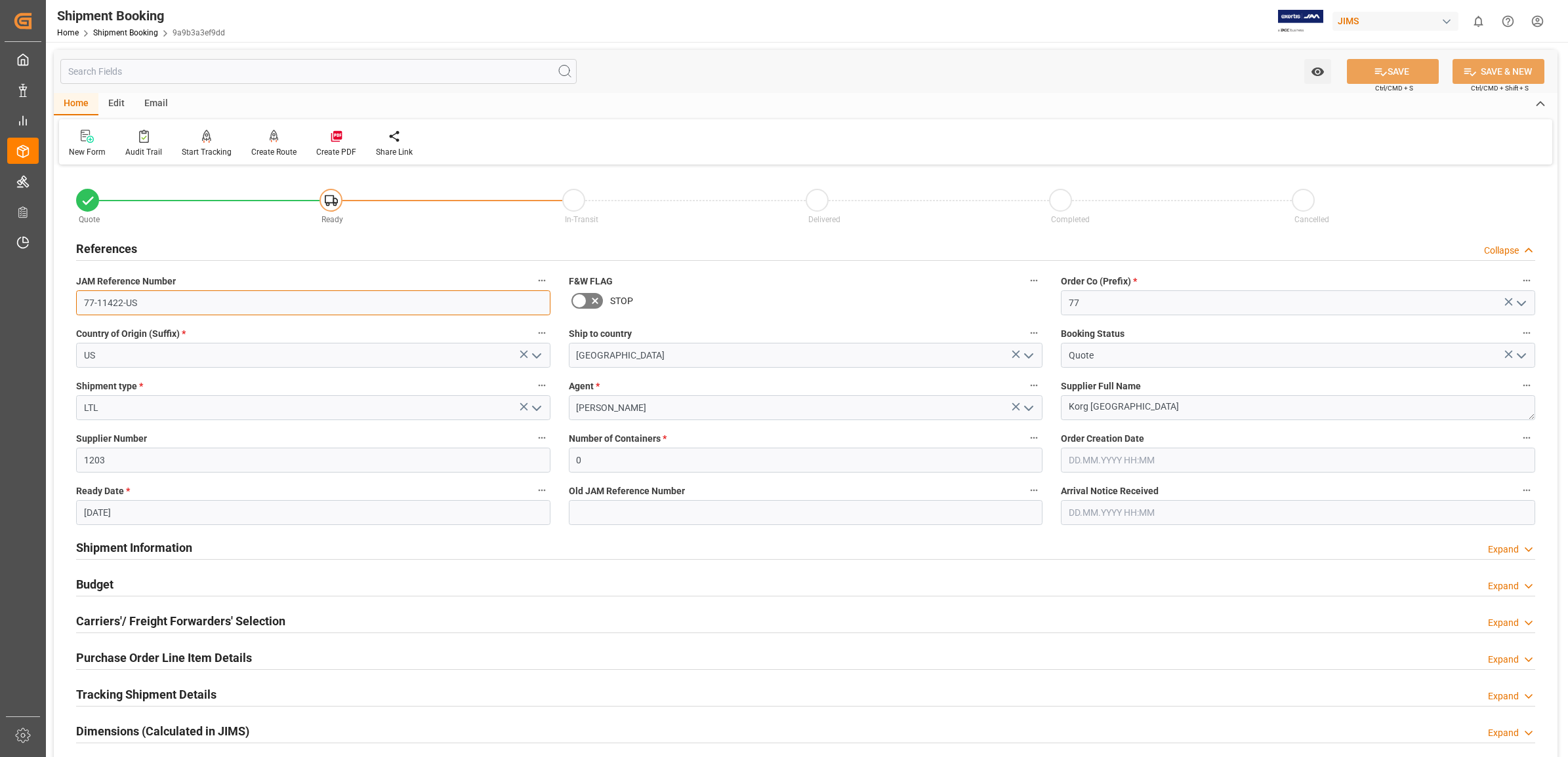
drag, startPoint x: 177, startPoint y: 308, endPoint x: 58, endPoint y: 287, distance: 120.8
click at [57, 290] on div "Quote Ready In-Transit Delivered Completed Cancelled References Collapse JAM Re…" at bounding box center [805, 576] width 1503 height 815
